Goal: Task Accomplishment & Management: Manage account settings

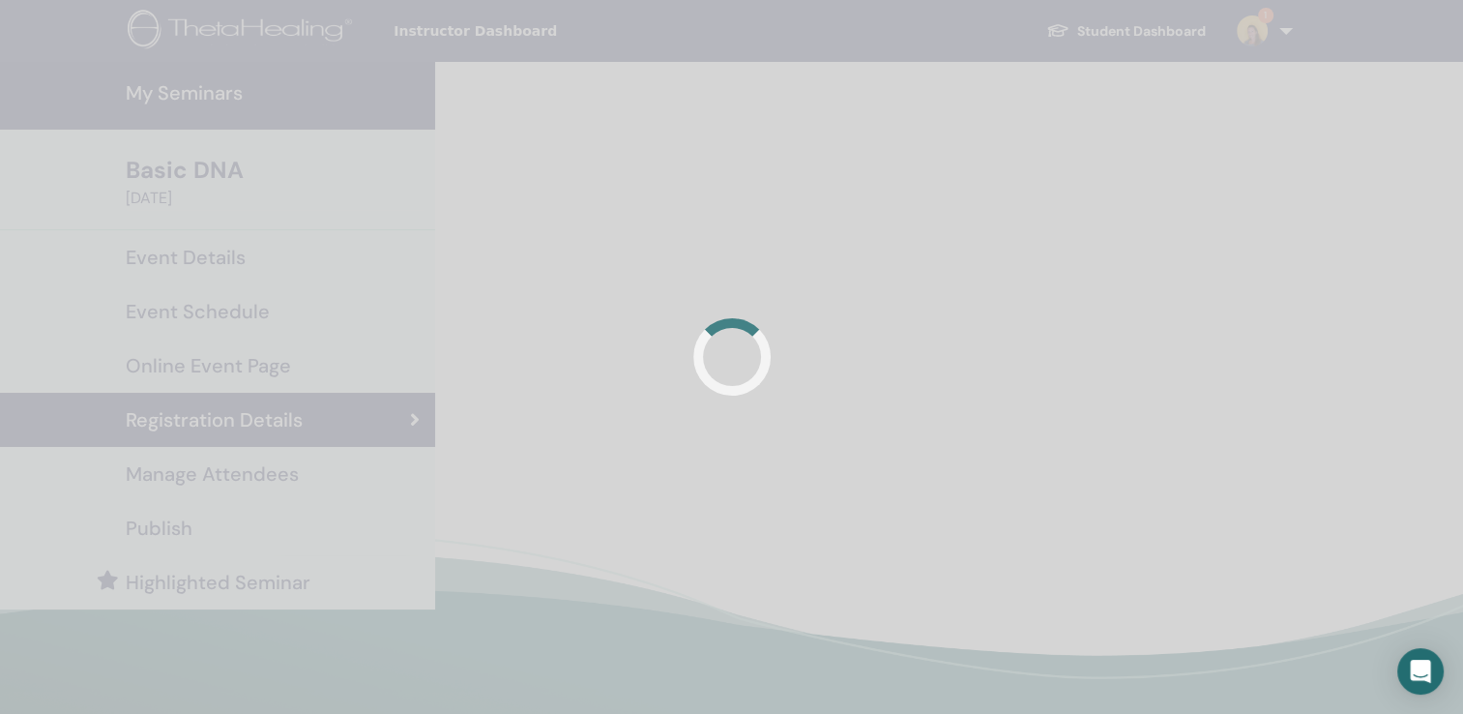
scroll to position [12, 0]
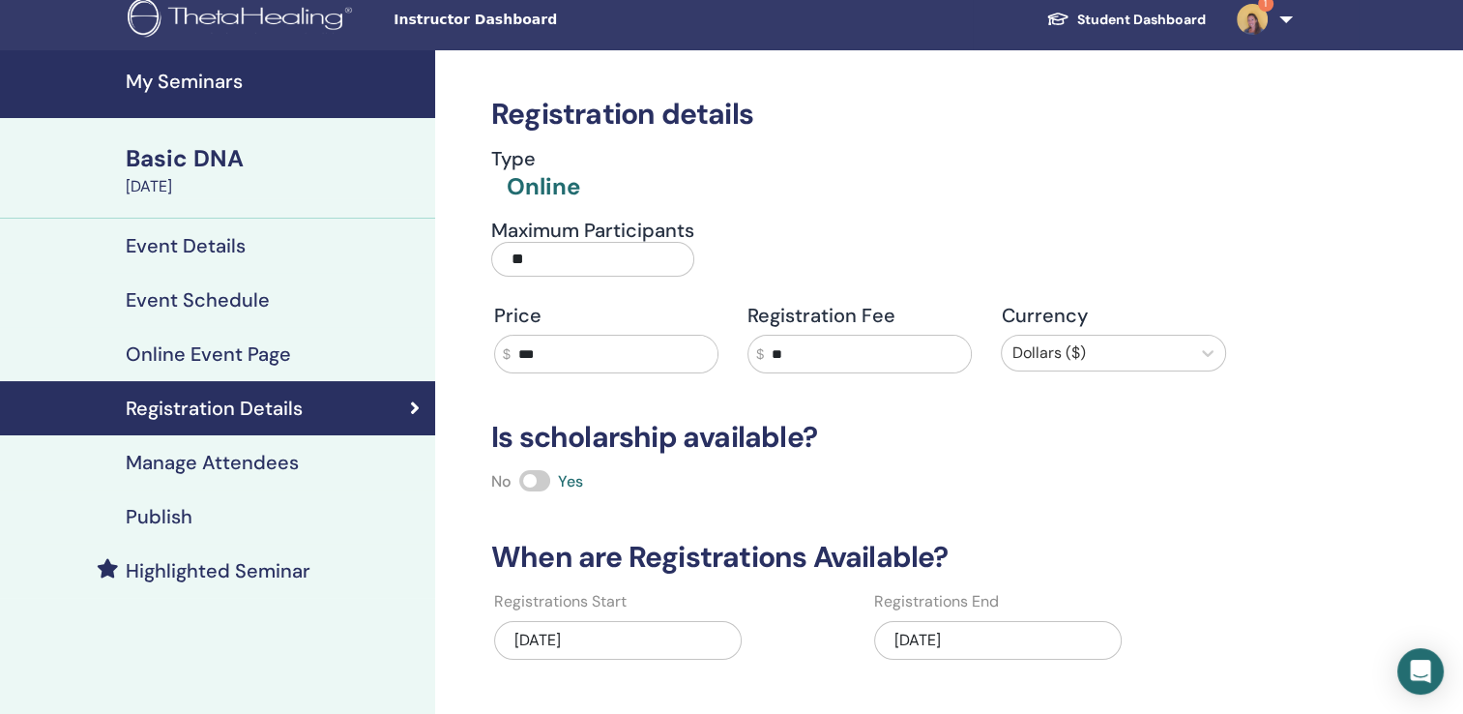
click at [209, 234] on h4 "Event Details" at bounding box center [186, 245] width 120 height 23
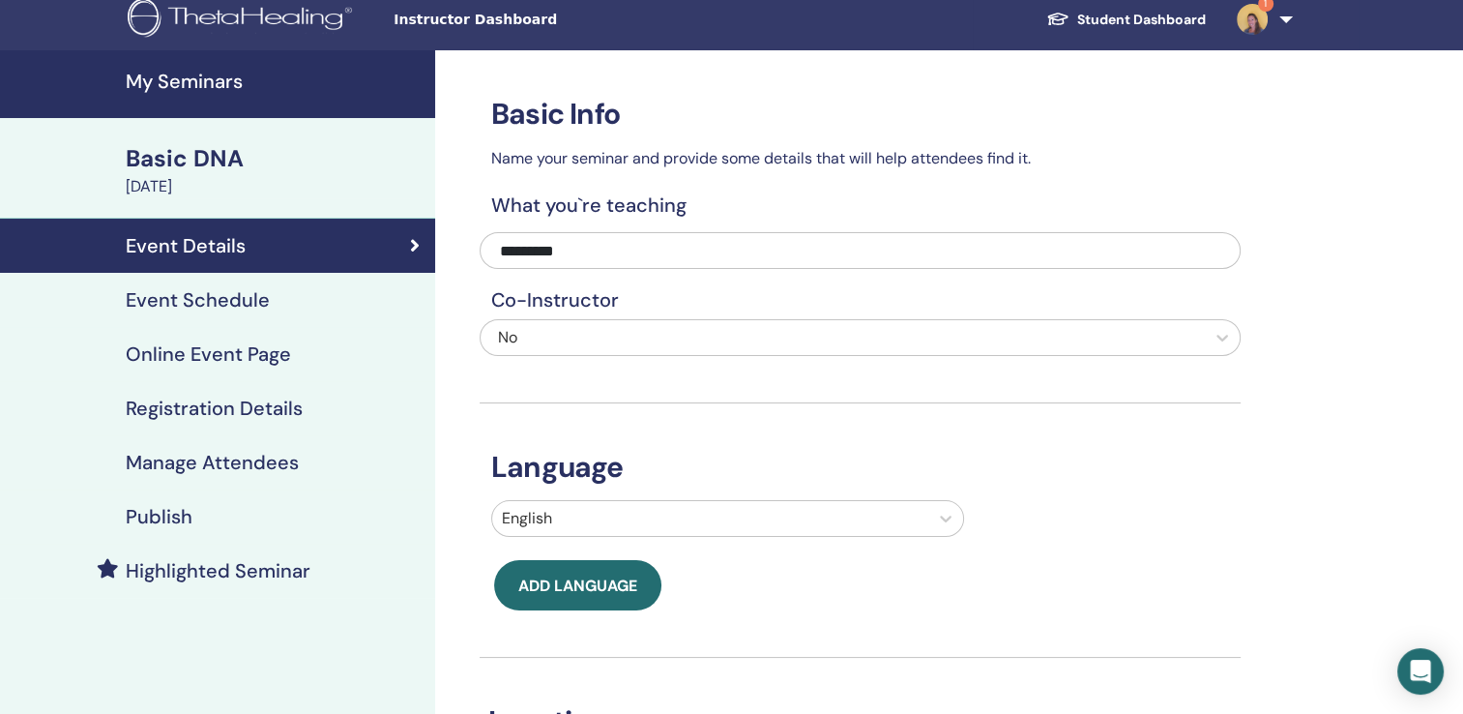
click at [188, 354] on h4 "Online Event Page" at bounding box center [208, 353] width 165 height 23
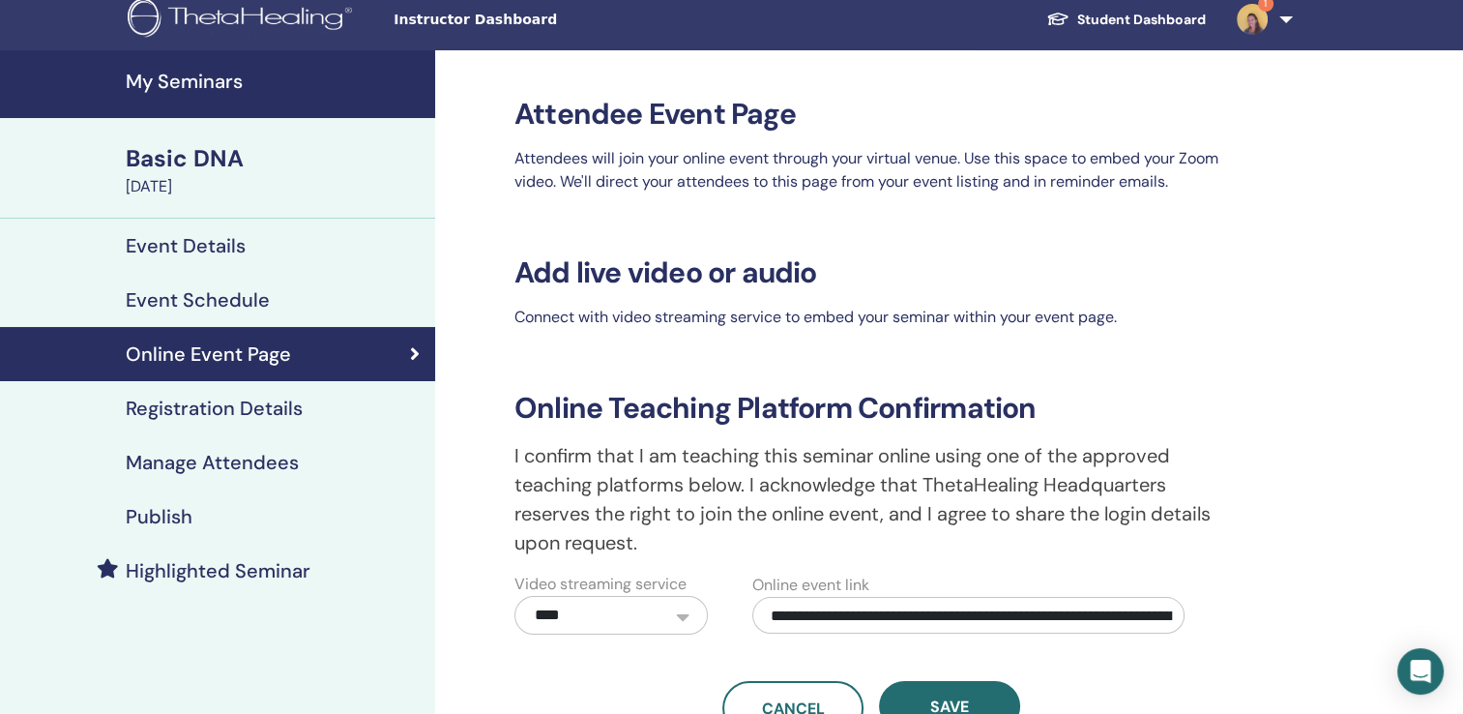
click at [208, 401] on h4 "Registration Details" at bounding box center [214, 408] width 177 height 23
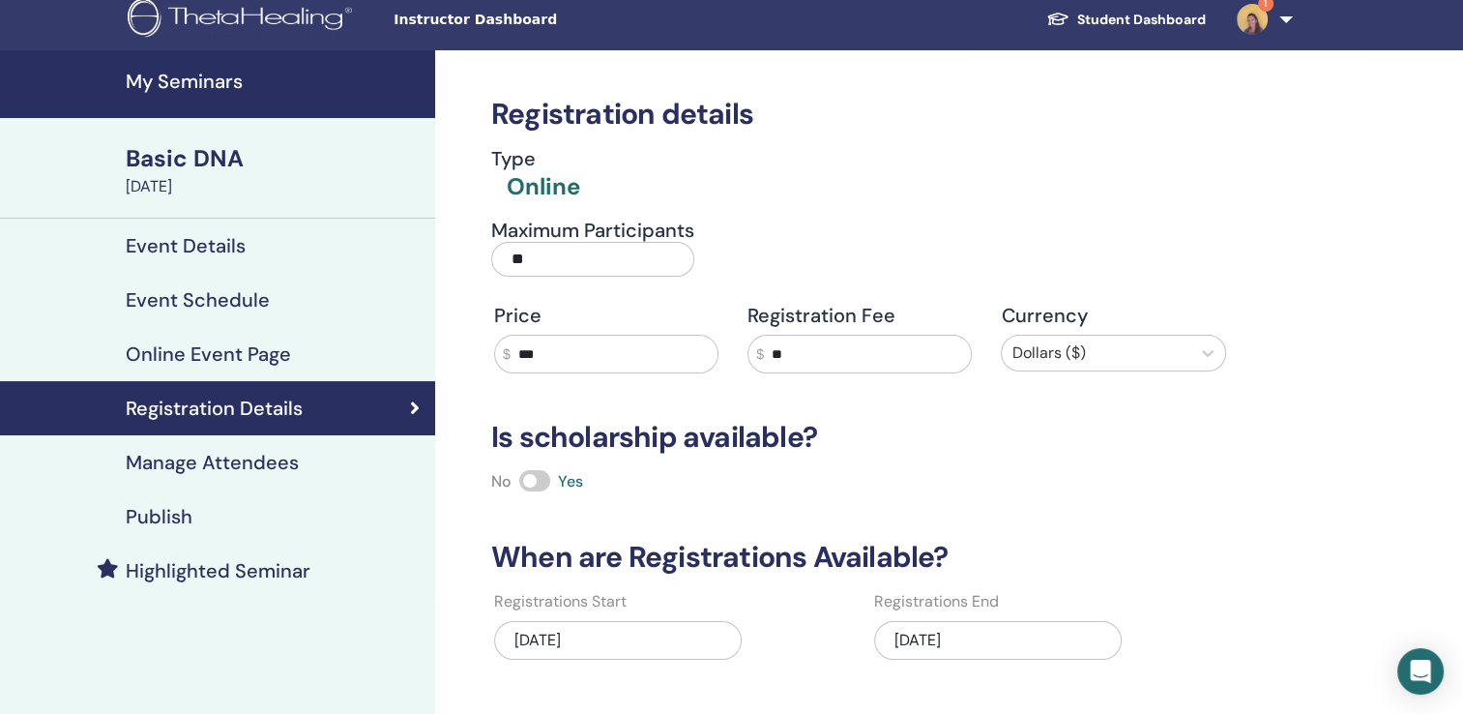
click at [196, 457] on h4 "Manage Attendees" at bounding box center [212, 462] width 173 height 23
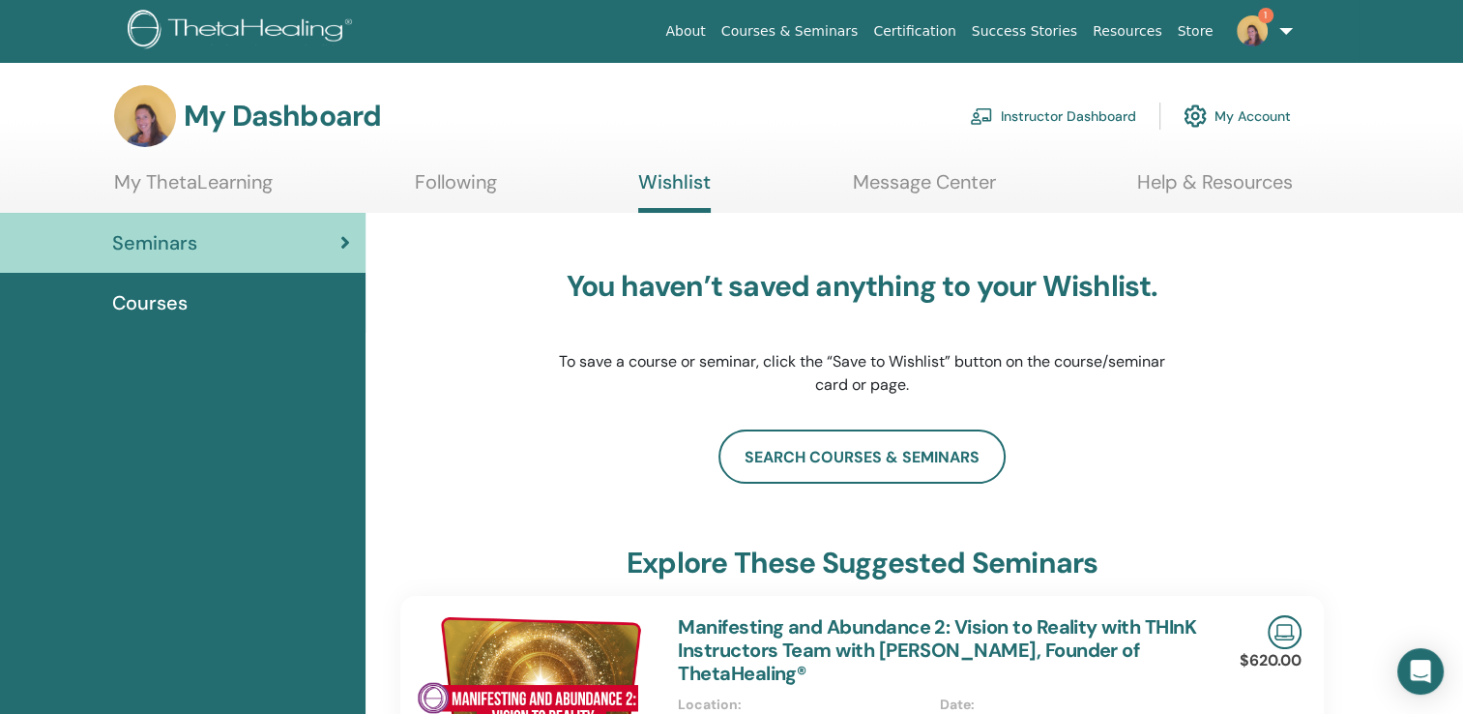
click at [1099, 116] on link "Instructor Dashboard" at bounding box center [1053, 116] width 166 height 43
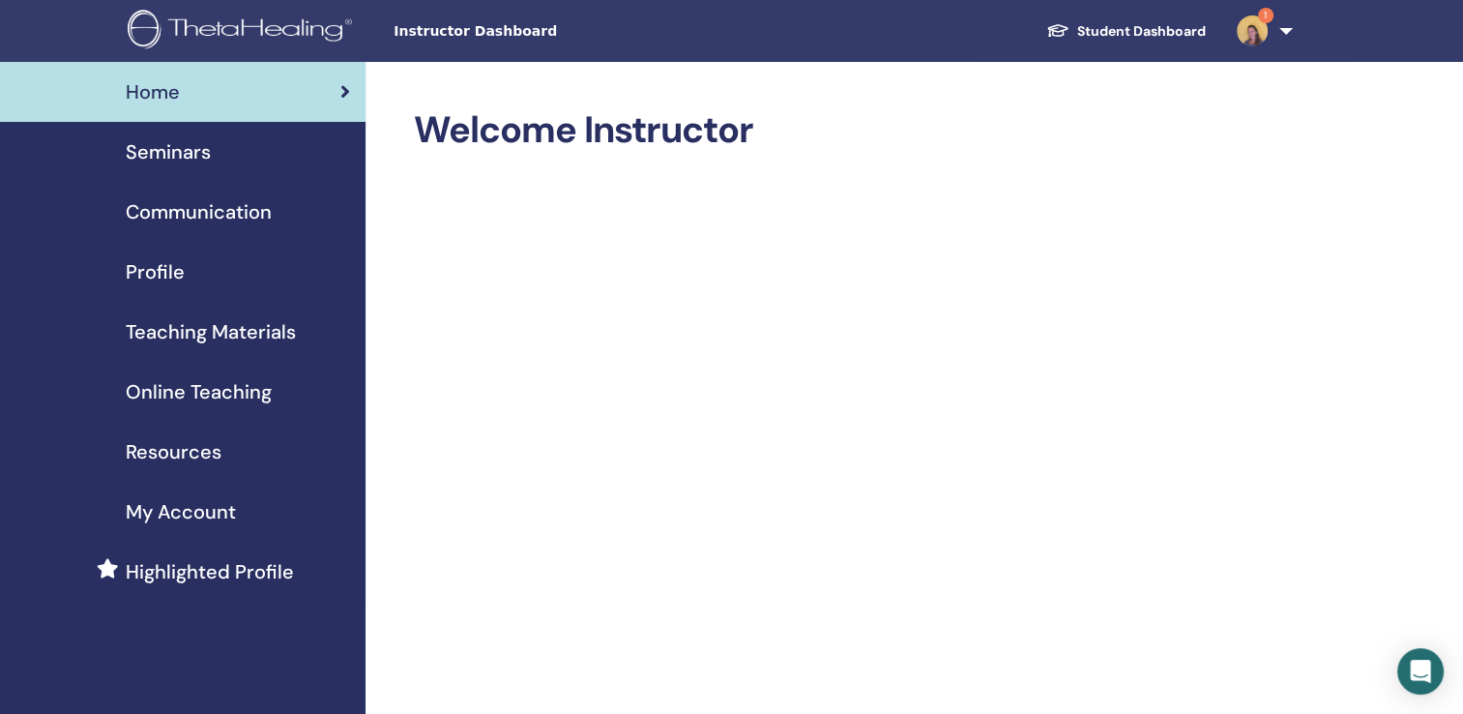
click at [221, 155] on div "Seminars" at bounding box center [182, 151] width 335 height 29
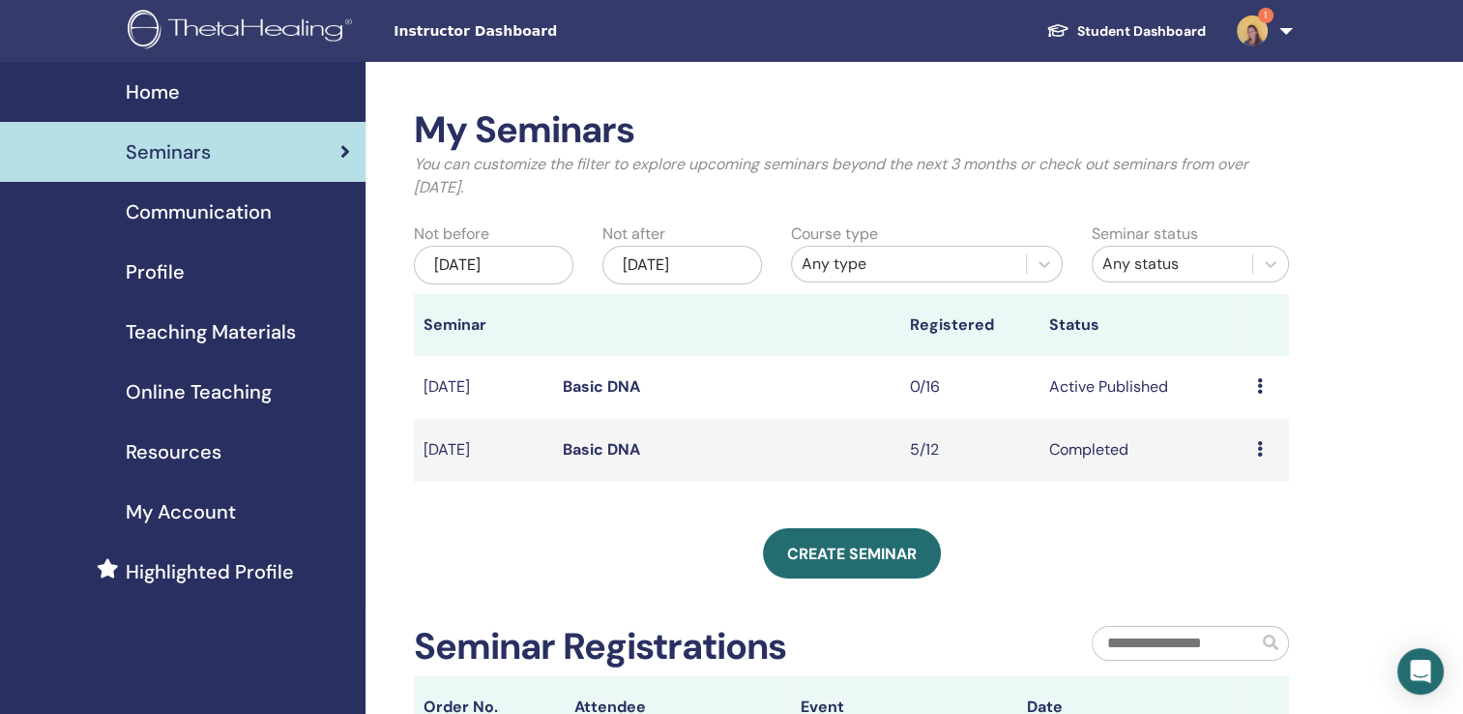
click at [593, 393] on link "Basic DNA" at bounding box center [601, 386] width 77 height 20
